Goal: Find specific page/section: Find specific page/section

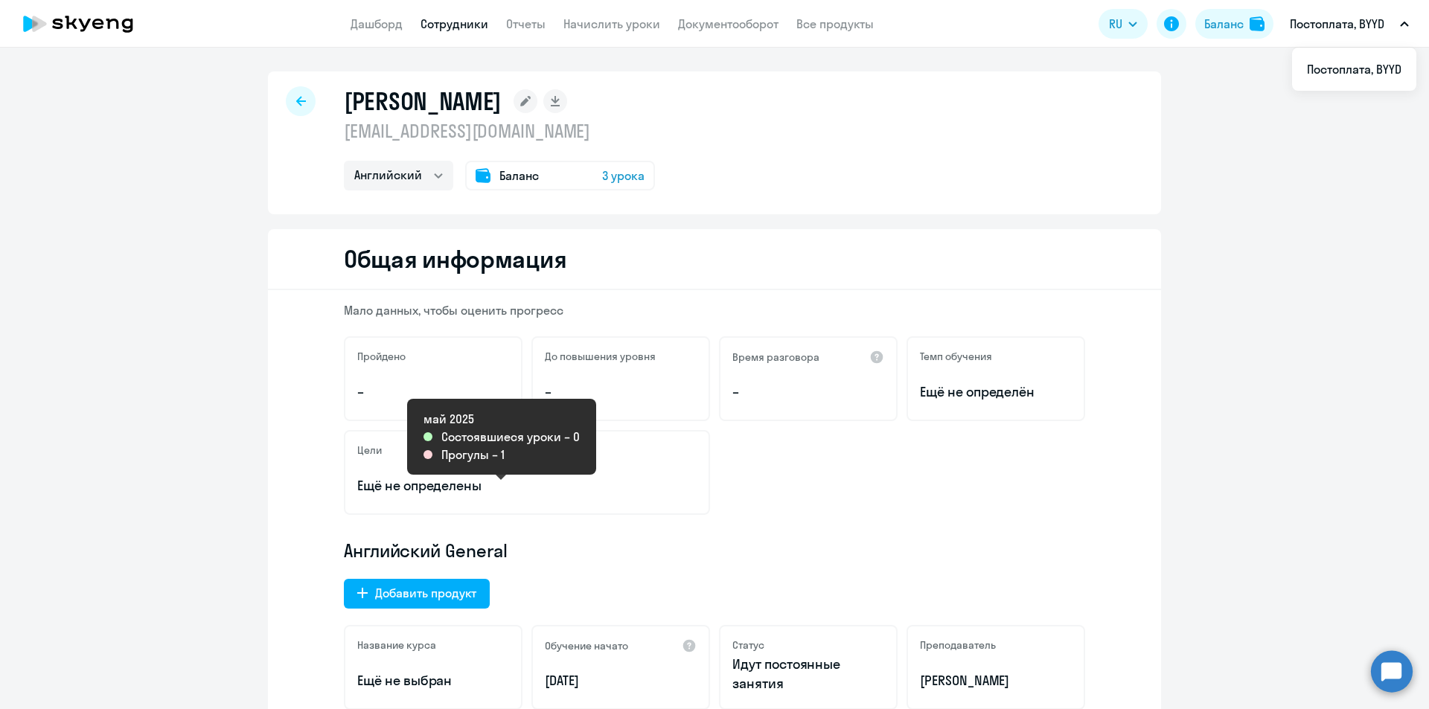
select select "english"
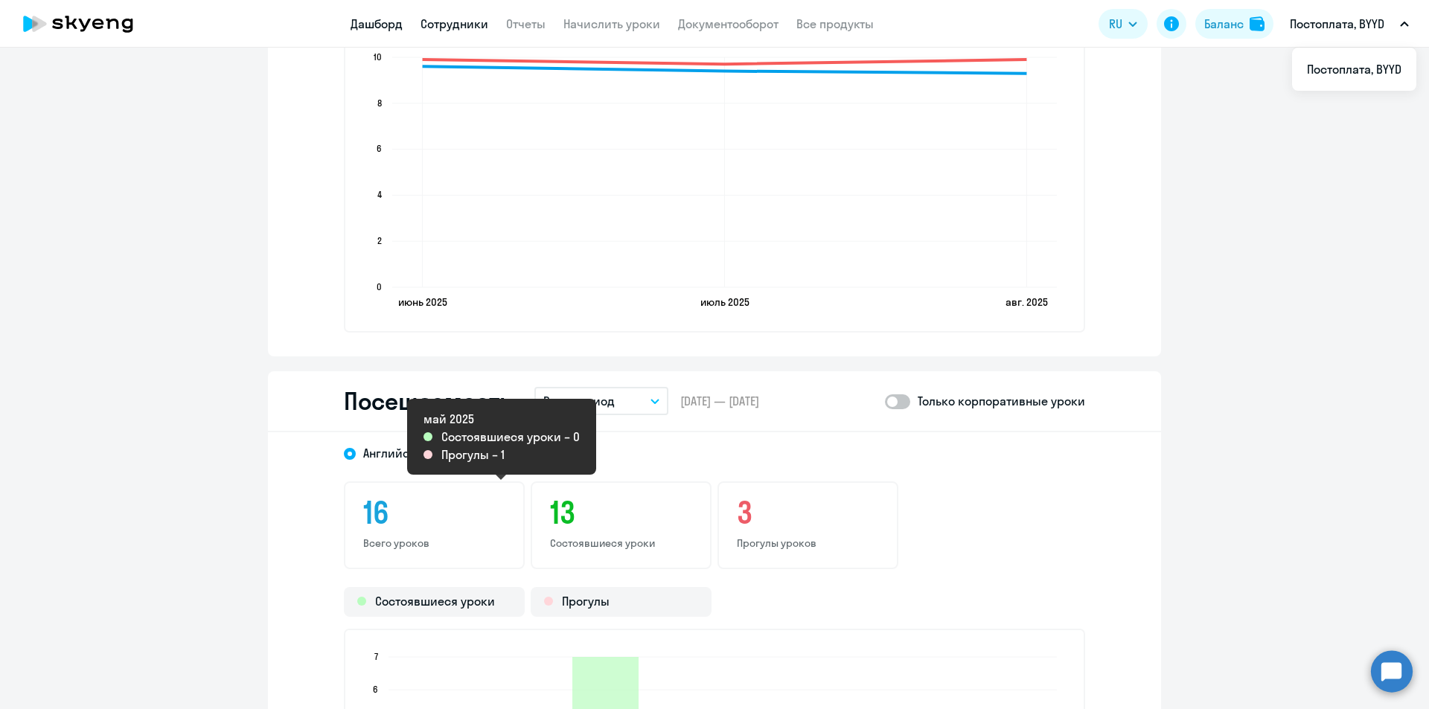
click at [367, 25] on link "Дашборд" at bounding box center [377, 23] width 52 height 15
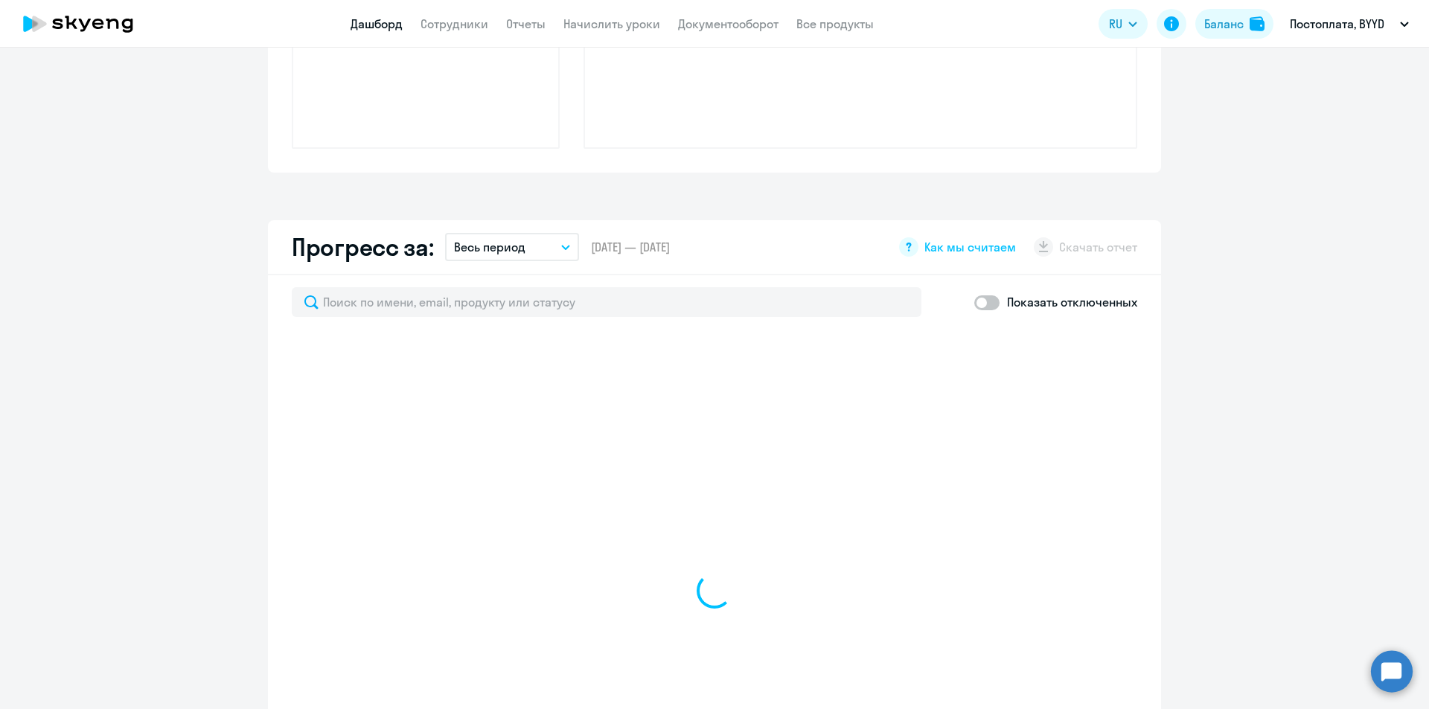
scroll to position [650, 0]
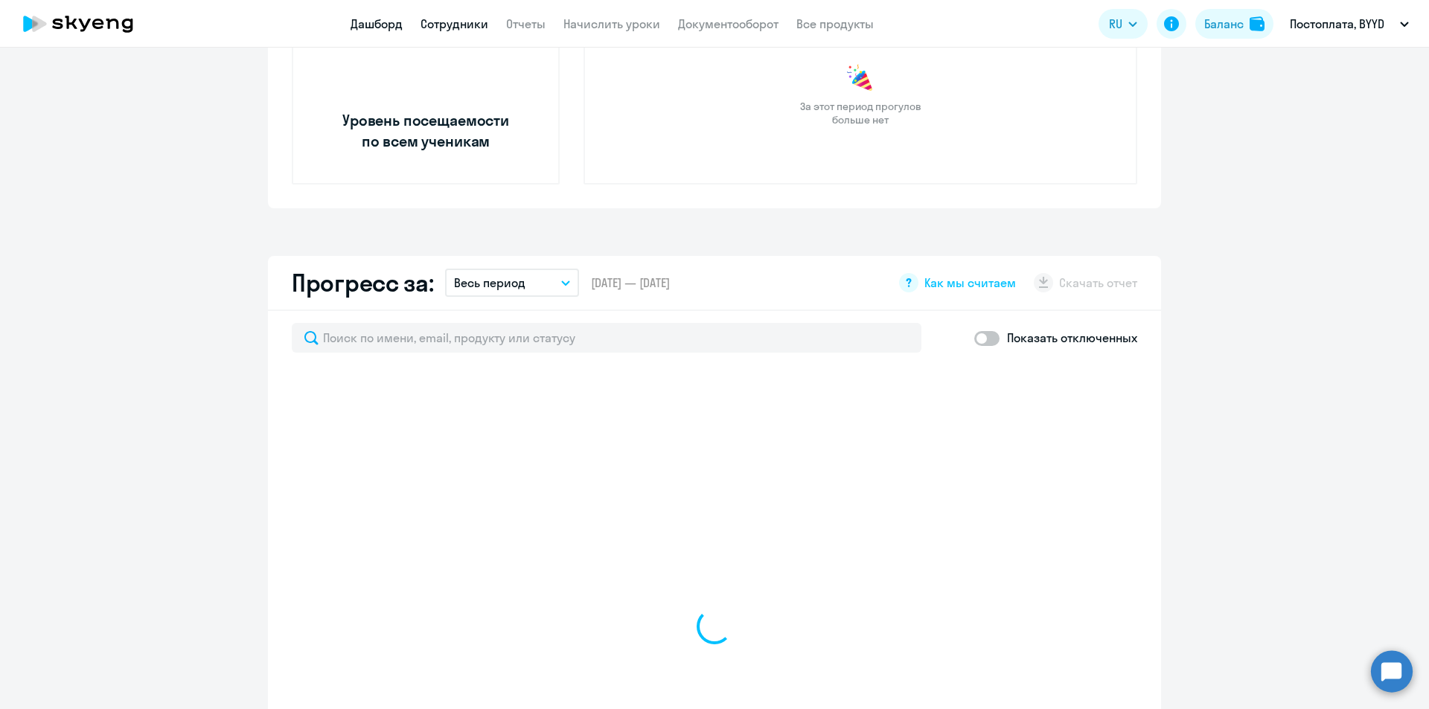
click at [464, 23] on link "Сотрудники" at bounding box center [454, 23] width 68 height 15
select select "30"
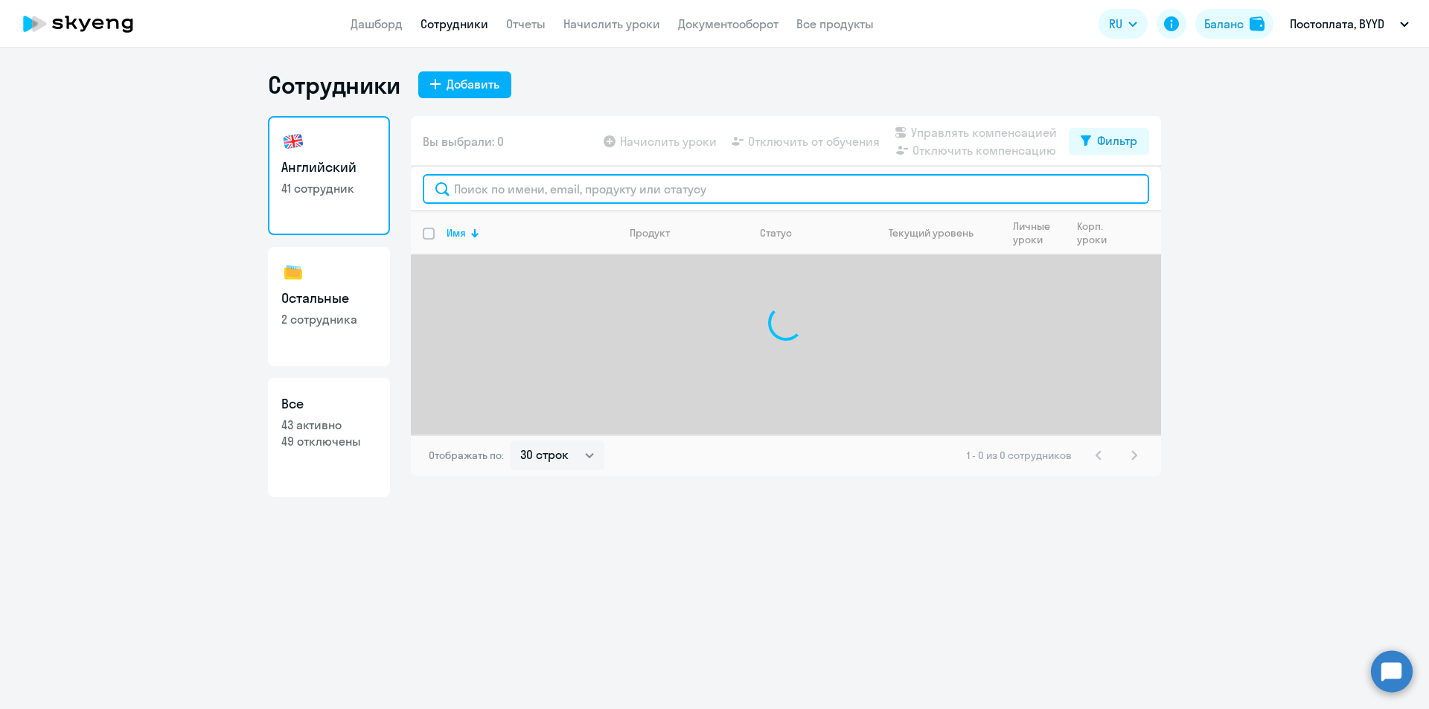
click at [536, 185] on input "text" at bounding box center [786, 189] width 726 height 30
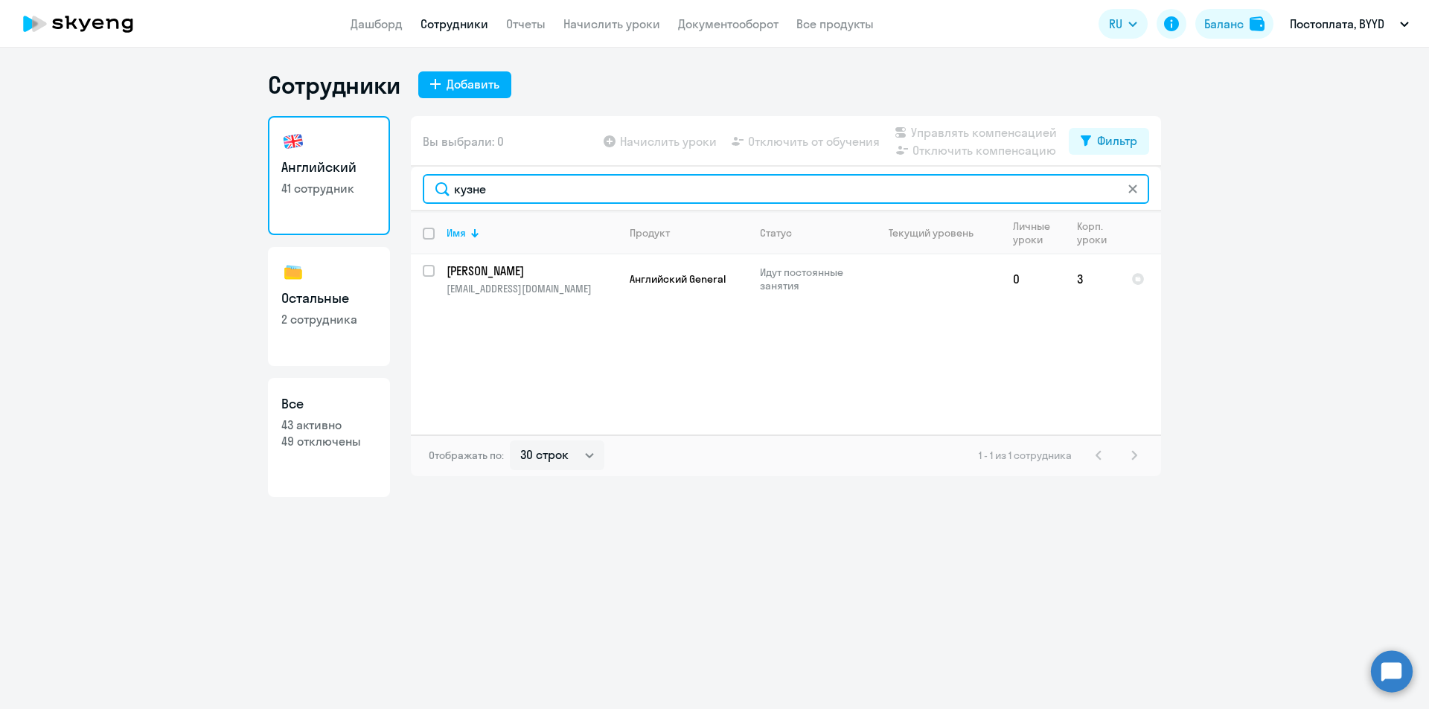
type input "кузне"
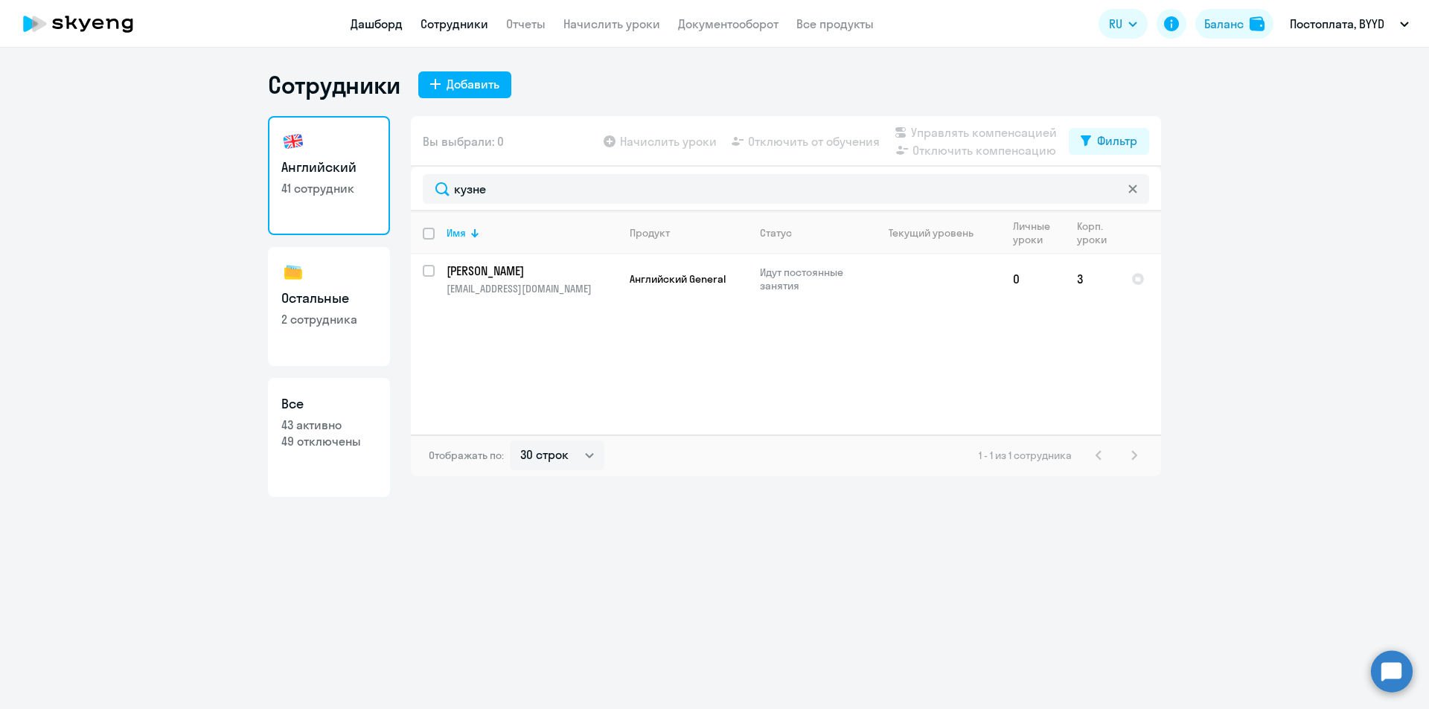
click at [354, 25] on link "Дашборд" at bounding box center [377, 23] width 52 height 15
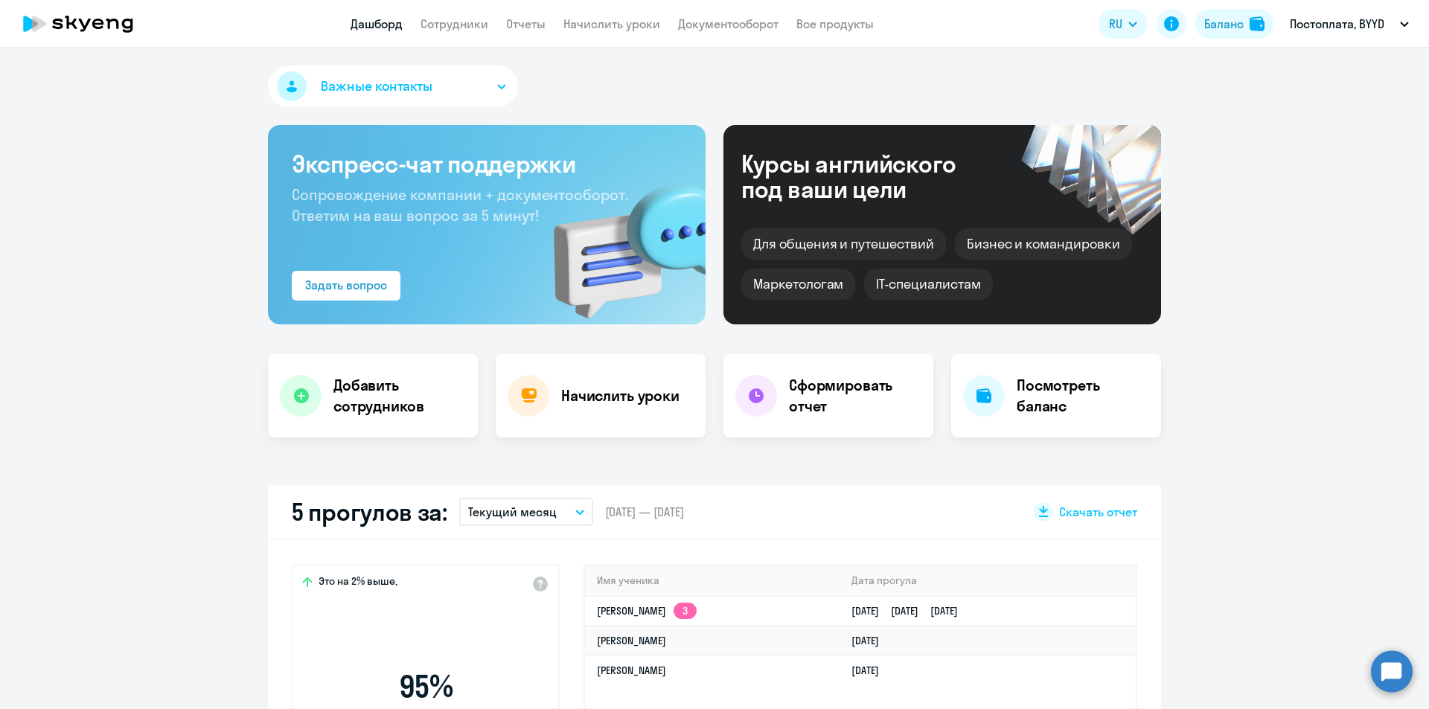
select select "30"
